Goal: Transaction & Acquisition: Purchase product/service

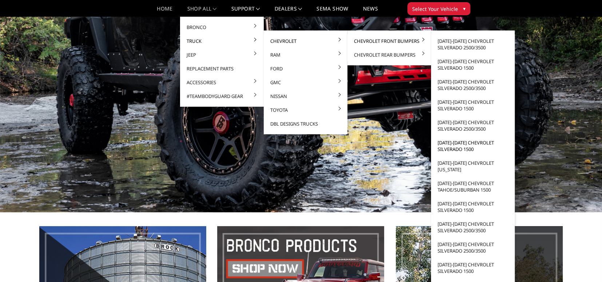
scroll to position [109, 0]
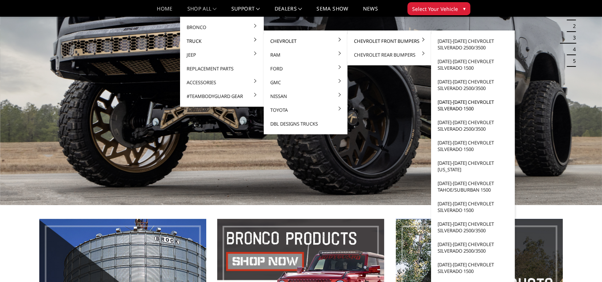
click at [444, 103] on link "[DATE]-[DATE] Chevrolet Silverado 1500" at bounding box center [473, 105] width 78 height 20
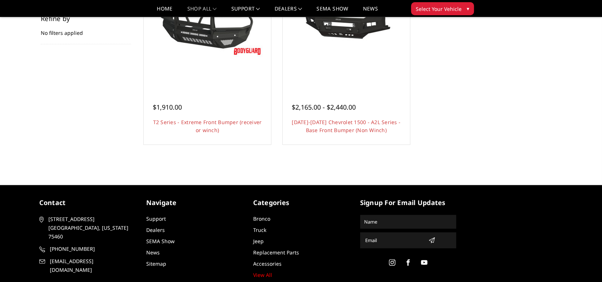
scroll to position [88, 0]
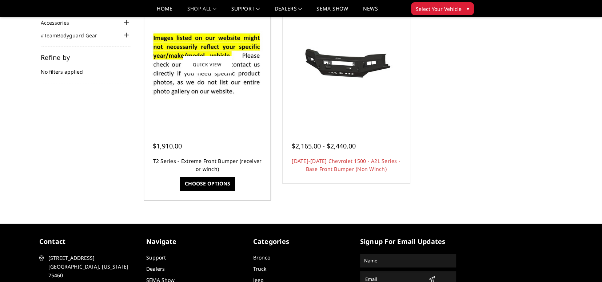
click at [217, 162] on link "T2 Series - Extreme Front Bumper (receiver or winch)" at bounding box center [207, 165] width 109 height 15
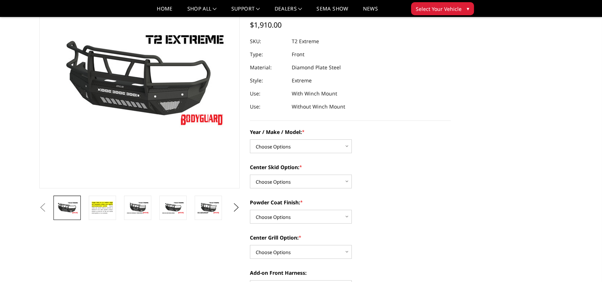
scroll to position [73, 0]
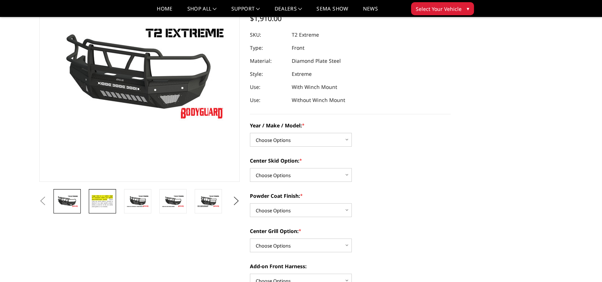
click at [103, 200] on img at bounding box center [102, 202] width 23 height 16
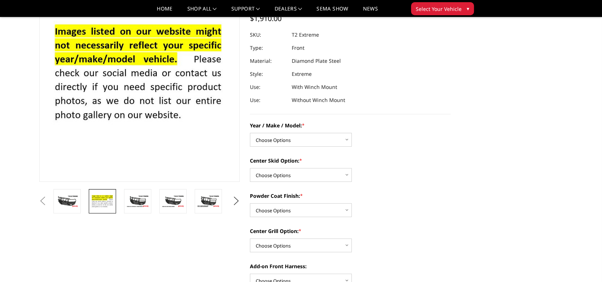
scroll to position [62, 0]
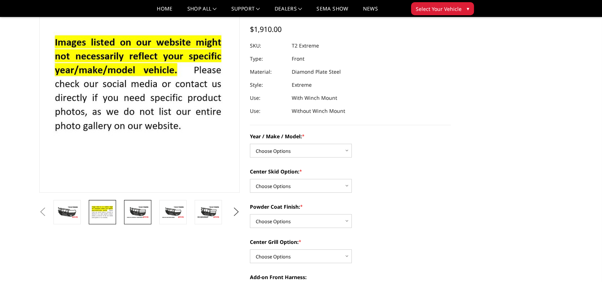
click at [139, 210] on img at bounding box center [137, 212] width 23 height 13
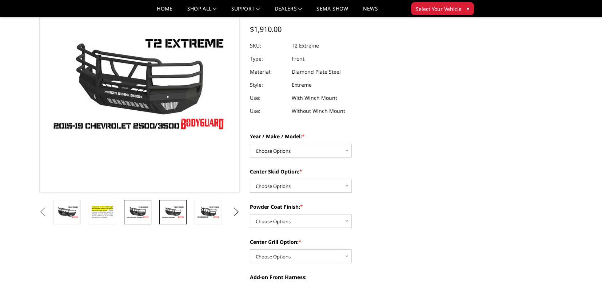
click at [169, 208] on img at bounding box center [172, 212] width 23 height 13
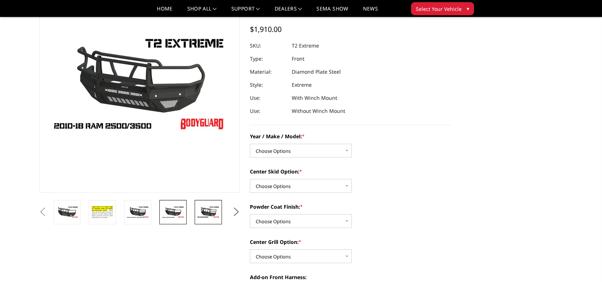
click at [207, 208] on img at bounding box center [208, 212] width 23 height 13
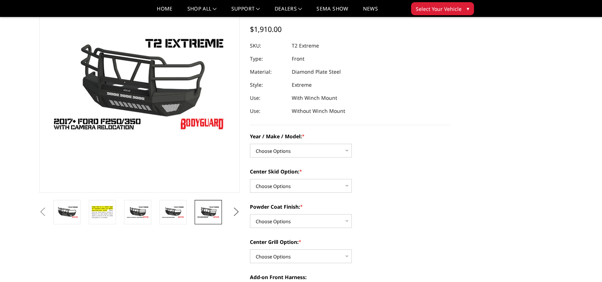
click at [236, 213] on button "Next" at bounding box center [236, 212] width 11 height 11
click at [210, 214] on img at bounding box center [208, 215] width 23 height 25
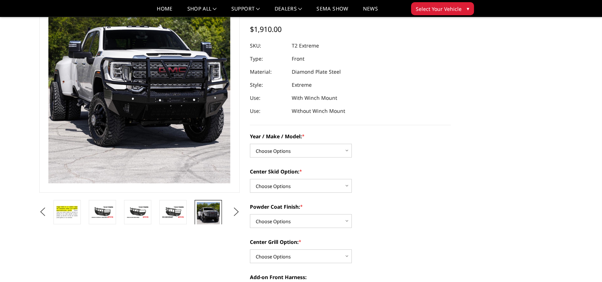
scroll to position [13, 0]
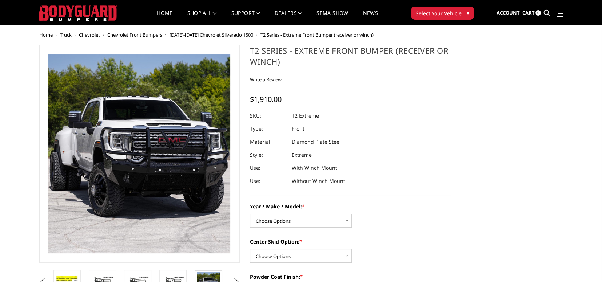
click at [176, 187] on img at bounding box center [98, 116] width 425 height 465
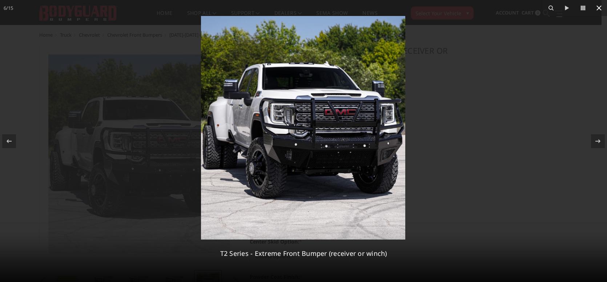
click at [599, 9] on icon at bounding box center [599, 8] width 9 height 9
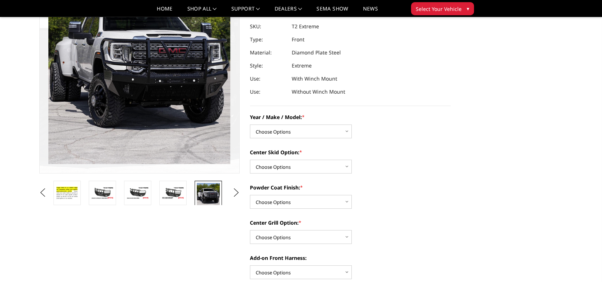
scroll to position [86, 0]
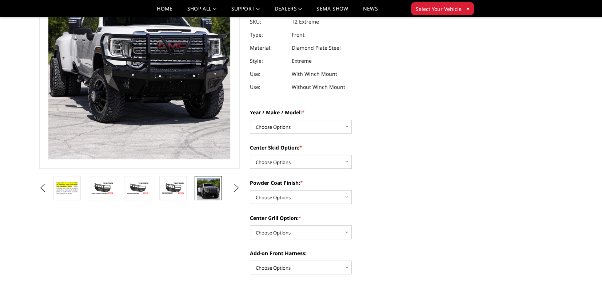
click at [235, 187] on button "Next" at bounding box center [236, 188] width 11 height 11
click at [208, 191] on img at bounding box center [208, 188] width 23 height 13
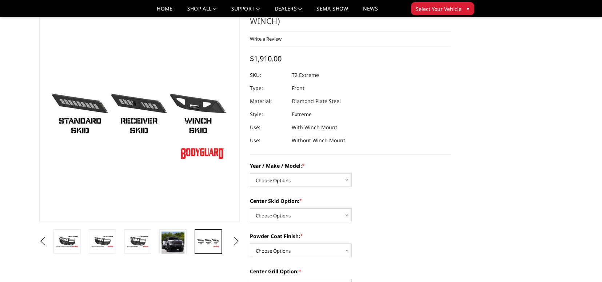
scroll to position [25, 0]
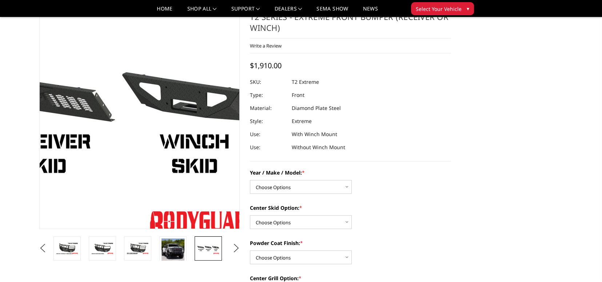
click at [212, 112] on img at bounding box center [43, 123] width 465 height 262
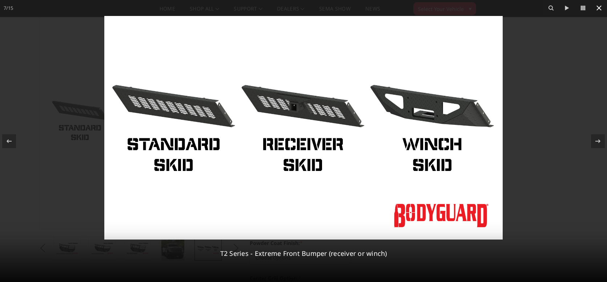
click at [597, 8] on icon at bounding box center [599, 8] width 9 height 9
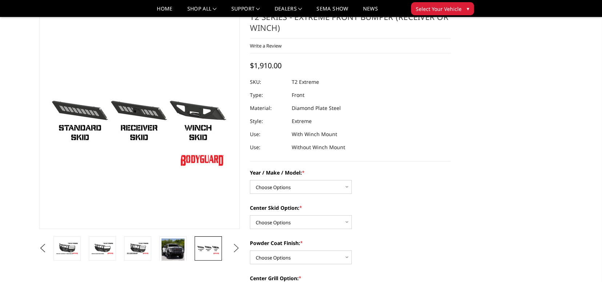
click at [237, 250] on button "Next" at bounding box center [236, 248] width 11 height 11
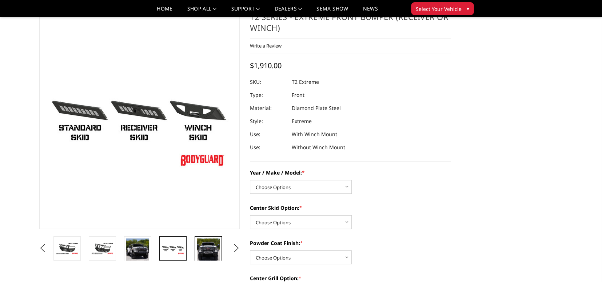
click at [210, 247] on img at bounding box center [208, 251] width 23 height 25
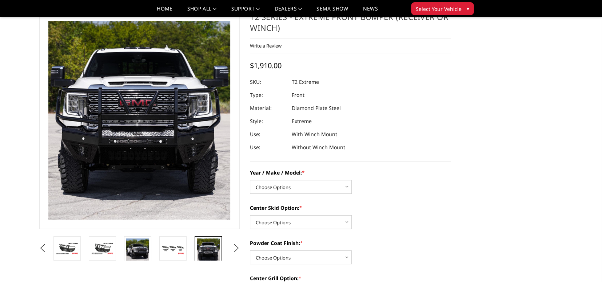
click at [236, 249] on button "Next" at bounding box center [236, 248] width 11 height 11
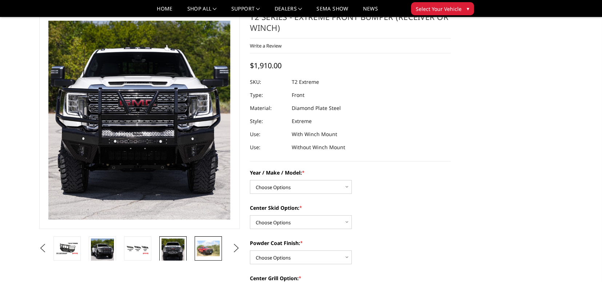
click at [212, 254] on img at bounding box center [208, 248] width 23 height 15
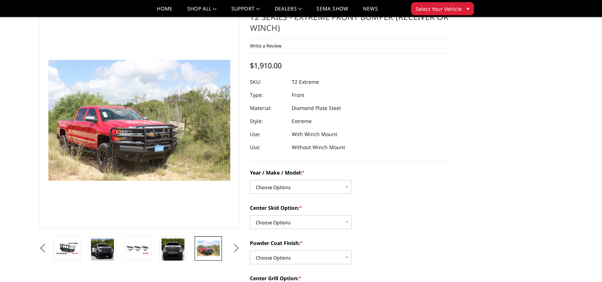
click at [235, 249] on button "Next" at bounding box center [236, 248] width 11 height 11
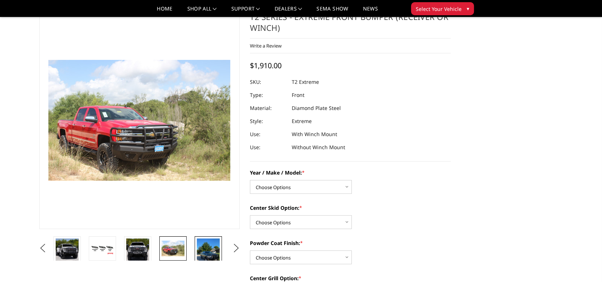
click at [212, 256] on img at bounding box center [208, 254] width 23 height 31
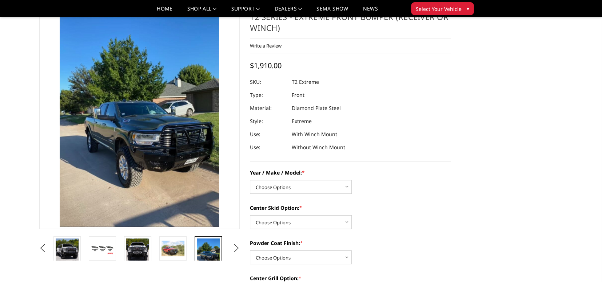
click at [233, 250] on button "Next" at bounding box center [236, 248] width 11 height 11
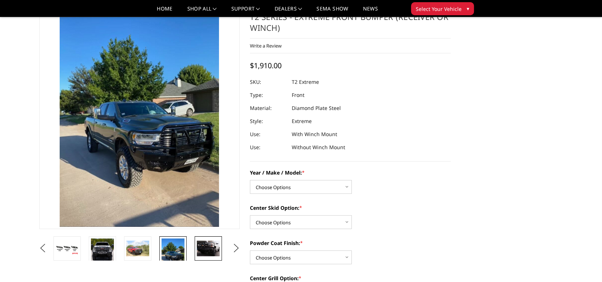
click at [209, 249] on img at bounding box center [208, 249] width 23 height 16
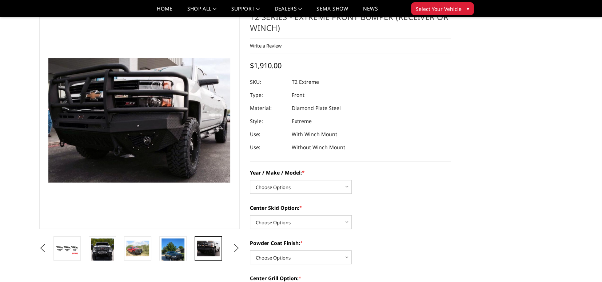
click at [235, 251] on button "Next" at bounding box center [236, 248] width 11 height 11
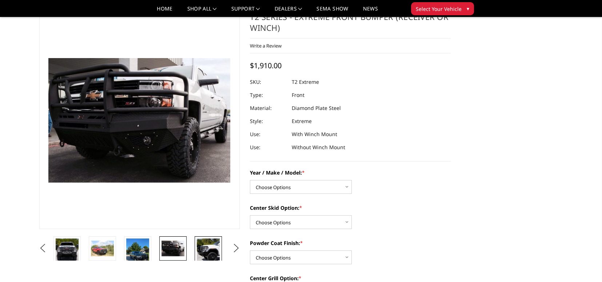
click at [215, 248] on img at bounding box center [208, 251] width 23 height 25
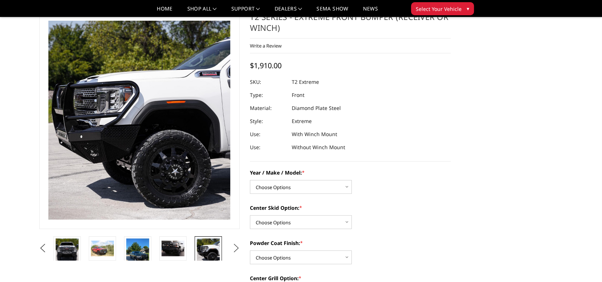
click at [238, 249] on button "Next" at bounding box center [236, 248] width 11 height 11
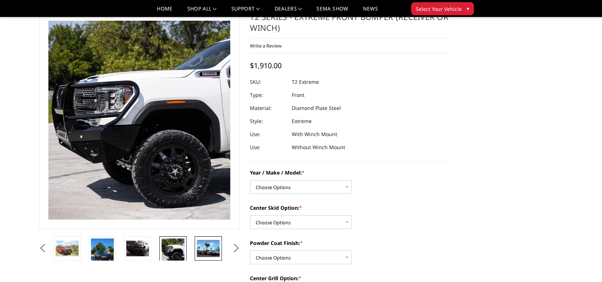
click at [212, 246] on img at bounding box center [208, 248] width 23 height 17
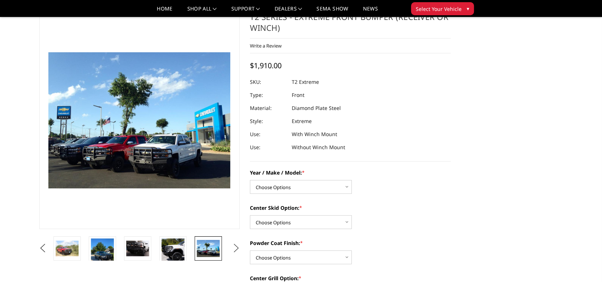
click at [236, 247] on button "Next" at bounding box center [236, 248] width 11 height 11
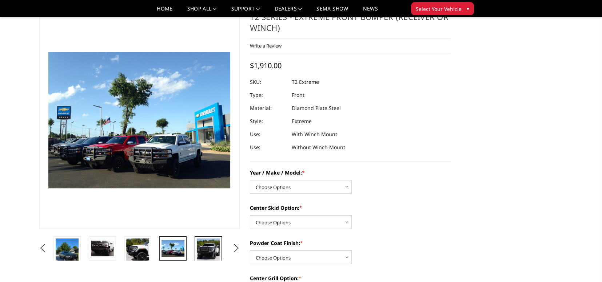
click at [213, 252] on img at bounding box center [208, 251] width 23 height 25
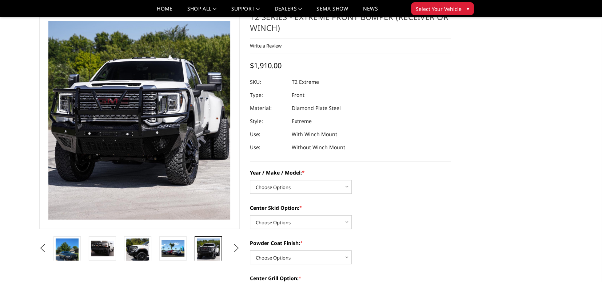
click at [236, 250] on button "Next" at bounding box center [236, 248] width 11 height 11
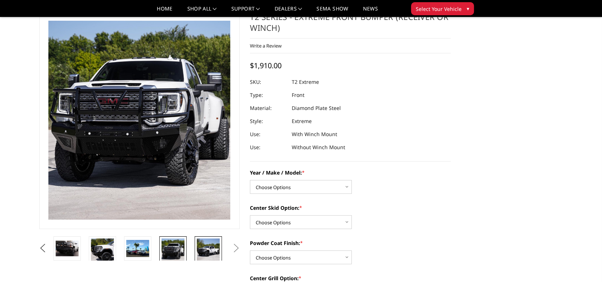
click at [213, 250] on img at bounding box center [208, 251] width 23 height 25
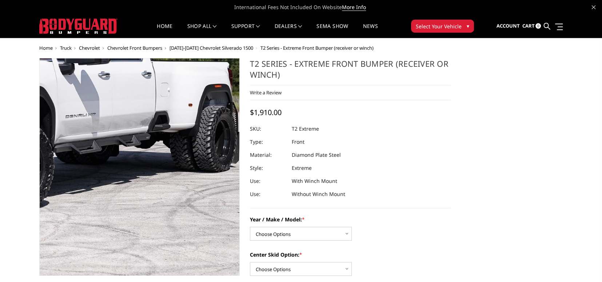
scroll to position [36, 0]
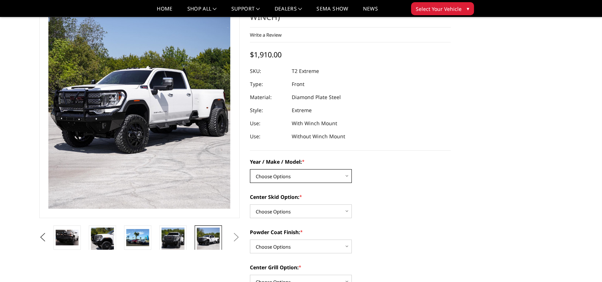
click at [346, 175] on select "Choose Options Chevrolet 19-21 1500 Chevrolet 15-19 2500 / 3500 Chevrolet 20-23…" at bounding box center [301, 176] width 102 height 14
select select "1442"
click at [250, 169] on select "Choose Options Chevrolet 19-21 1500 Chevrolet 15-19 2500 / 3500 Chevrolet 20-23…" at bounding box center [301, 176] width 102 height 14
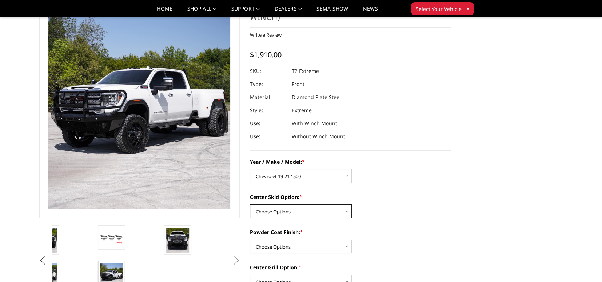
click at [346, 212] on select "Choose Options Standard center skid plate (included) Receiver tube Winch mount …" at bounding box center [301, 212] width 102 height 14
select select "626"
click at [250, 205] on select "Choose Options Standard center skid plate (included) Receiver tube Winch mount …" at bounding box center [301, 212] width 102 height 14
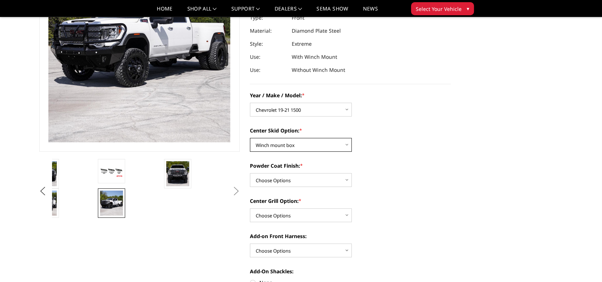
scroll to position [109, 0]
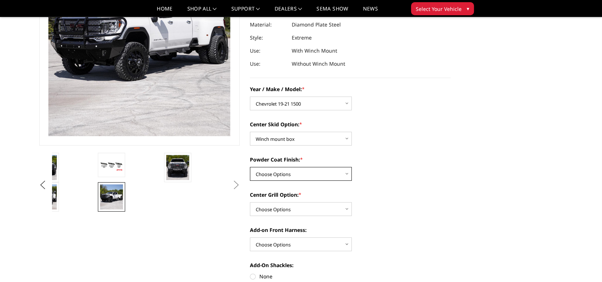
click at [349, 172] on select "Choose Options Bare metal Gloss Black Powder Coat Texture Black Powder Coat" at bounding box center [301, 174] width 102 height 14
select select "667"
click at [250, 167] on select "Choose Options Bare metal Gloss Black Powder Coat Texture Black Powder Coat" at bounding box center [301, 174] width 102 height 14
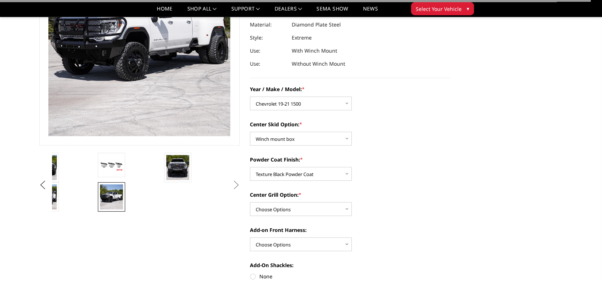
click at [378, 200] on div "Center Grill Option: * Choose Options Add expanded metal in center grill Declin…" at bounding box center [350, 203] width 201 height 25
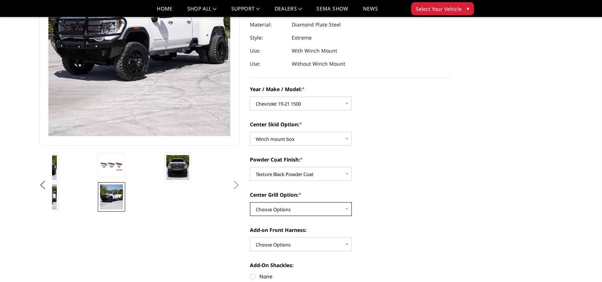
click at [350, 210] on select "Choose Options Add expanded metal in center grill Decline this option" at bounding box center [301, 210] width 102 height 14
click at [389, 211] on div "Center Grill Option: * Choose Options Add expanded metal in center grill Declin…" at bounding box center [350, 203] width 201 height 25
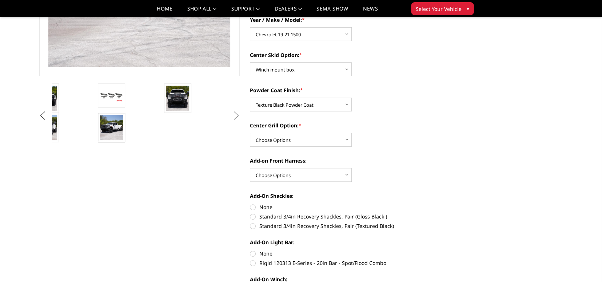
scroll to position [182, 0]
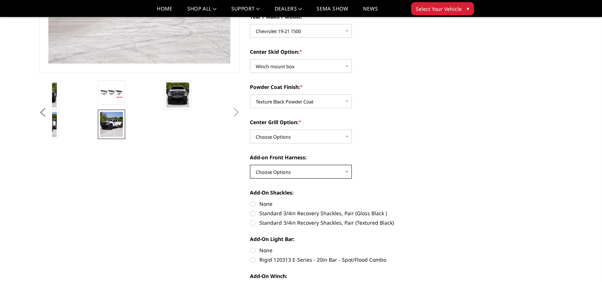
click at [348, 172] on select "Choose Options WITH front camera harness WITHOUT front camera harness" at bounding box center [301, 172] width 102 height 14
click at [390, 181] on div "Year / Make / Model: * Choose Options Chevrolet 19-21 1500 Chevrolet 15-19 2500…" at bounding box center [350, 203] width 201 height 381
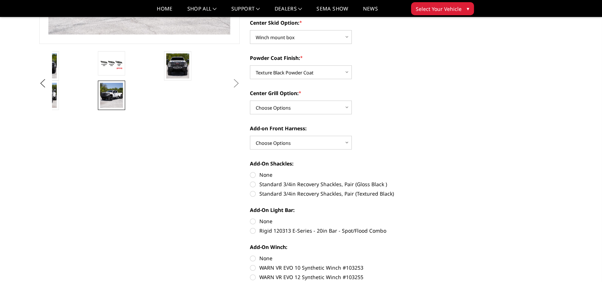
scroll to position [218, 0]
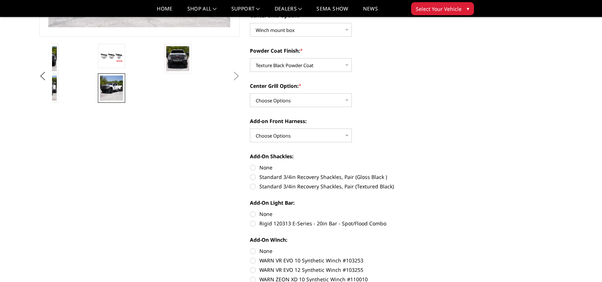
click at [252, 167] on label "None" at bounding box center [350, 168] width 201 height 8
click at [250, 164] on input "None" at bounding box center [250, 164] width 0 height 0
radio input "true"
click at [253, 213] on label "None" at bounding box center [350, 215] width 201 height 8
click at [250, 211] on input "None" at bounding box center [250, 211] width 0 height 0
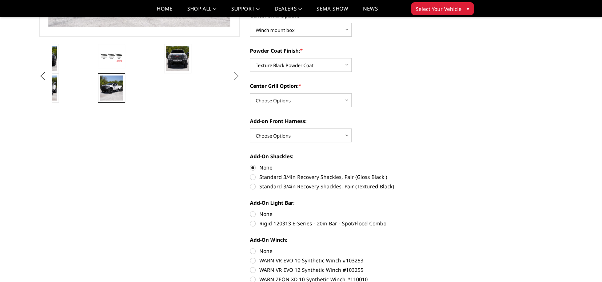
radio input "true"
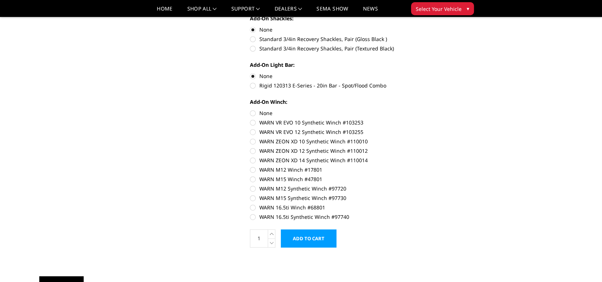
scroll to position [364, 0]
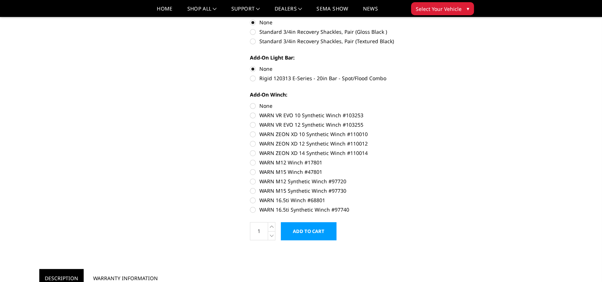
click at [252, 207] on label "WARN 16.5ti Synthetic Winch #97740" at bounding box center [350, 210] width 201 height 8
click at [450, 197] on input "WARN 16.5ti Synthetic Winch #97740" at bounding box center [450, 197] width 0 height 0
radio input "true"
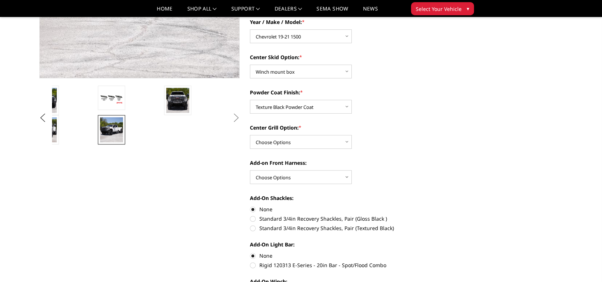
scroll to position [182, 0]
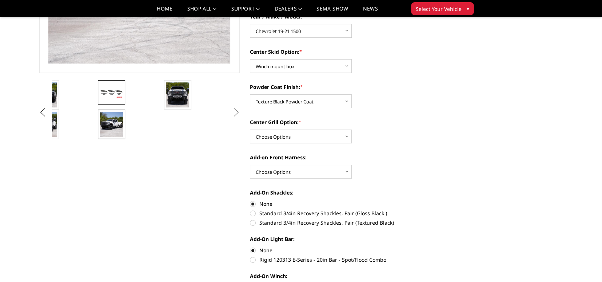
click at [109, 95] on img at bounding box center [111, 92] width 23 height 13
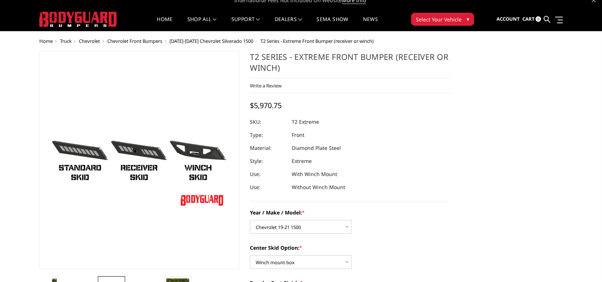
scroll to position [0, 0]
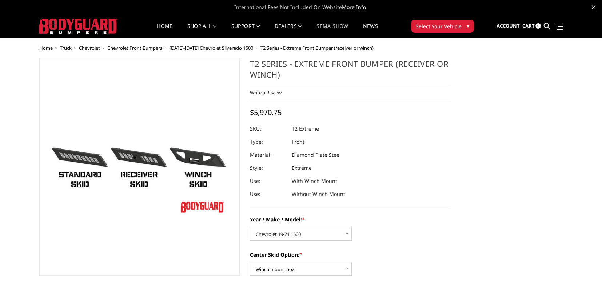
click at [333, 26] on link "SEMA Show" at bounding box center [332, 31] width 32 height 14
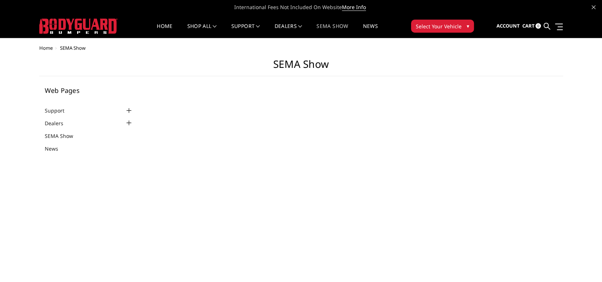
select select "US"
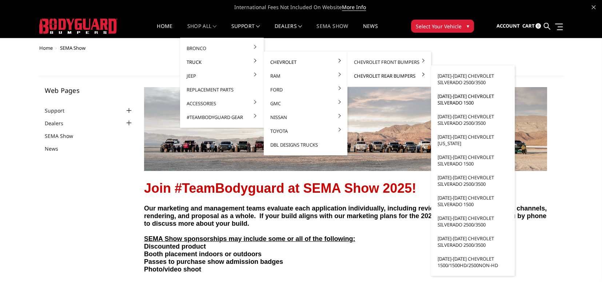
click at [465, 99] on link "[DATE]-[DATE] Chevrolet Silverado 1500" at bounding box center [473, 99] width 78 height 20
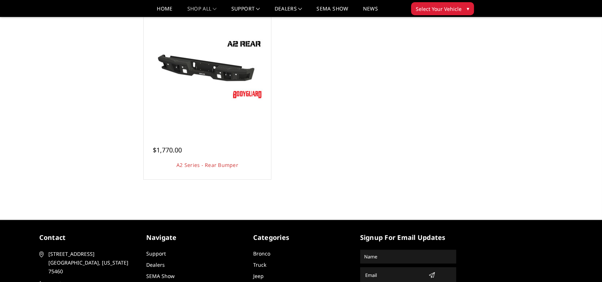
scroll to position [291, 0]
